Goal: Entertainment & Leisure: Consume media (video, audio)

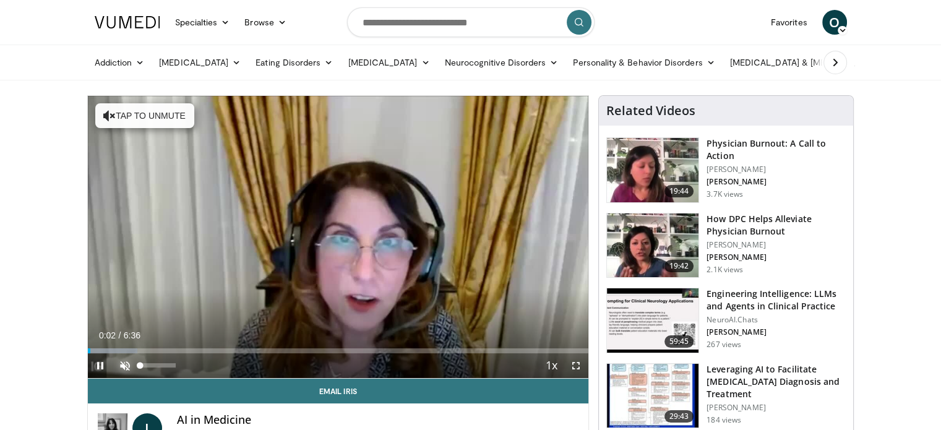
click at [119, 366] on span "Video Player" at bounding box center [125, 365] width 25 height 25
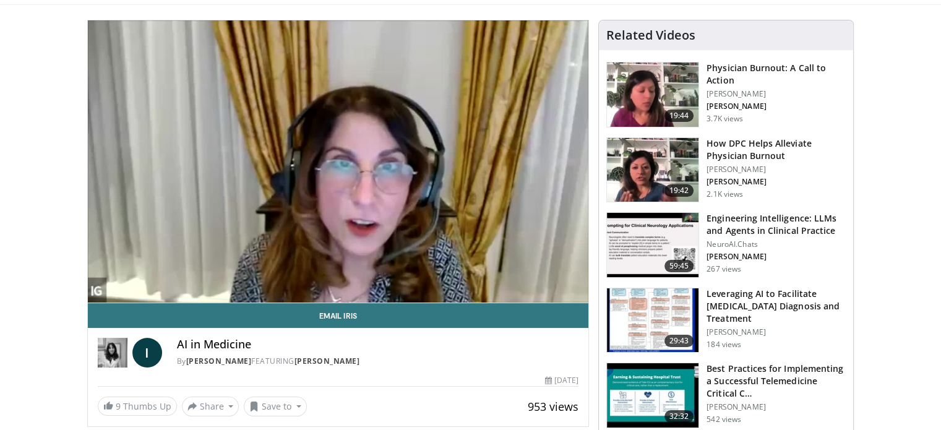
scroll to position [76, 0]
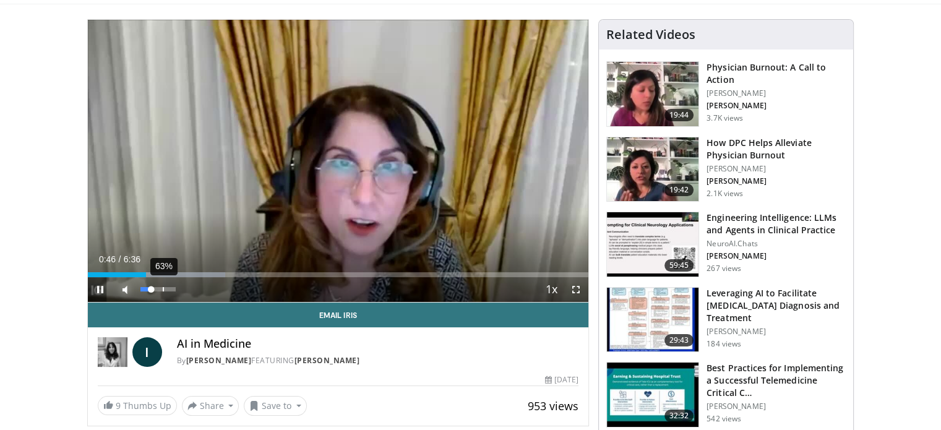
click at [163, 287] on div "63%" at bounding box center [157, 289] width 35 height 4
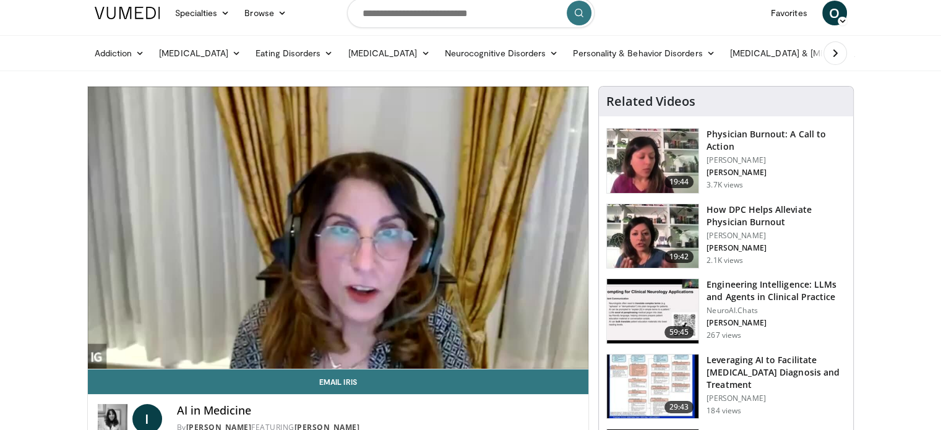
scroll to position [0, 0]
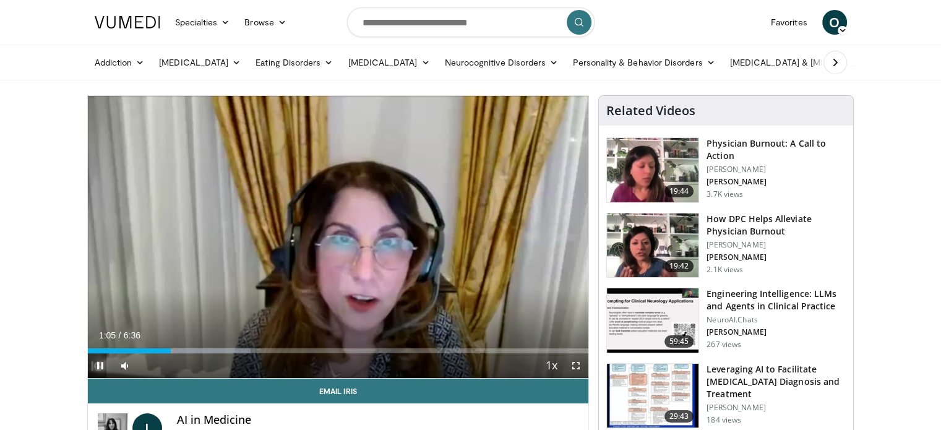
click at [94, 363] on span "Video Player" at bounding box center [100, 365] width 25 height 25
